Goal: Go to known website: Access a specific website the user already knows

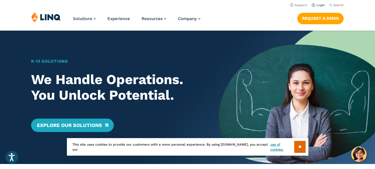
click at [320, 6] on link "Login" at bounding box center [318, 5] width 13 height 4
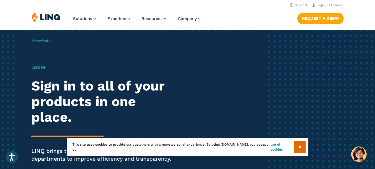
scroll to position [19, 0]
click at [301, 147] on input "**" at bounding box center [300, 147] width 11 height 12
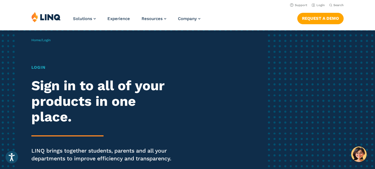
click at [43, 70] on h1 "Login" at bounding box center [103, 67] width 145 height 6
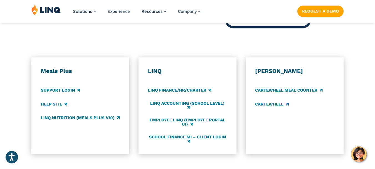
scroll to position [289, 0]
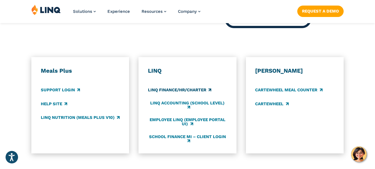
click at [190, 92] on link "LINQ Finance/HR/Charter" at bounding box center [179, 90] width 63 height 6
click at [184, 121] on link "Employee LINQ (Employee Portal UI)" at bounding box center [187, 121] width 79 height 9
